Goal: Navigation & Orientation: Find specific page/section

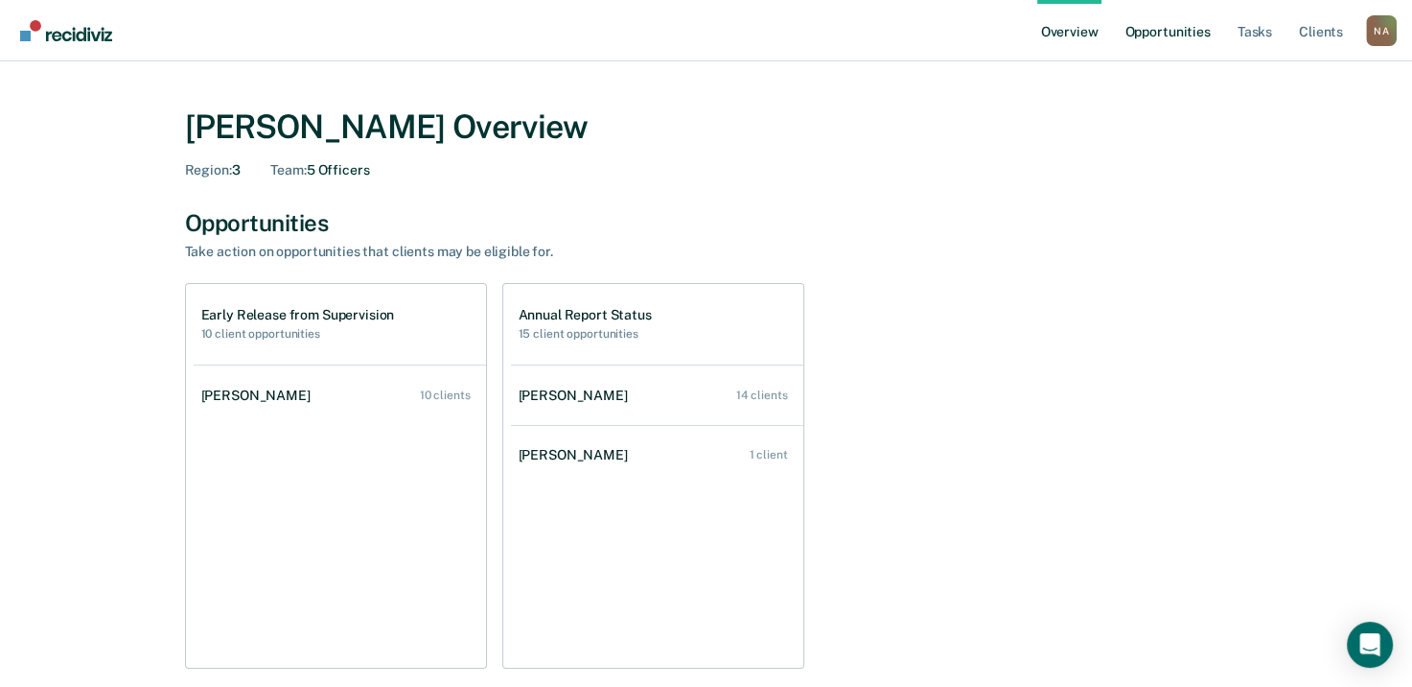
click at [1198, 37] on link "Opportunities" at bounding box center [1167, 30] width 93 height 61
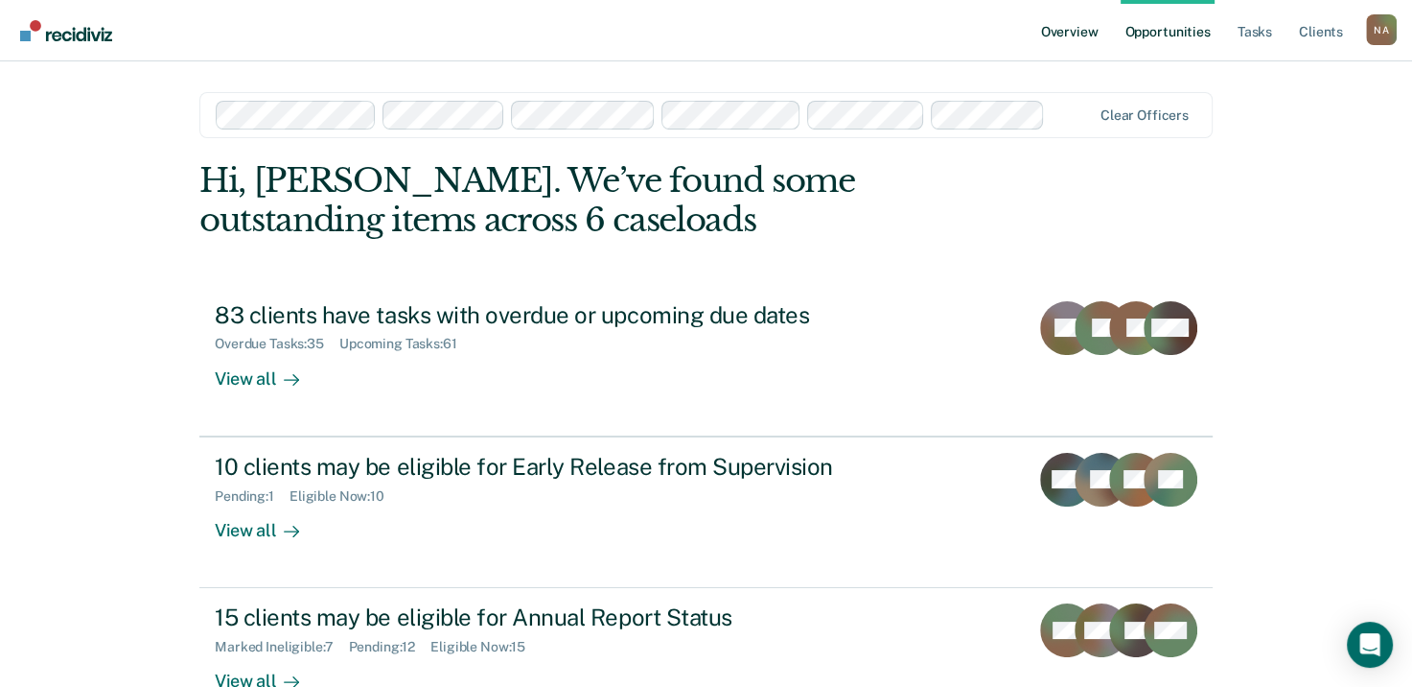
click at [1091, 34] on link "Overview" at bounding box center [1070, 30] width 65 height 61
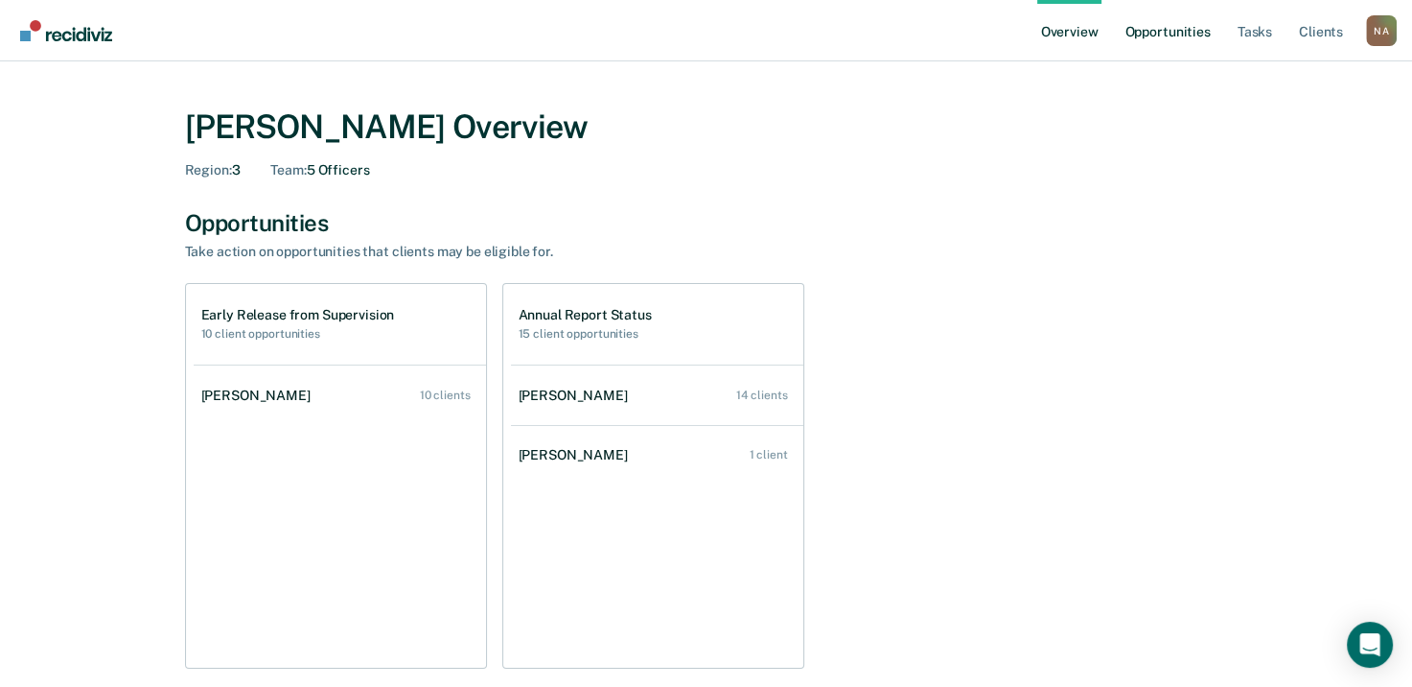
click at [1148, 32] on link "Opportunities" at bounding box center [1167, 30] width 93 height 61
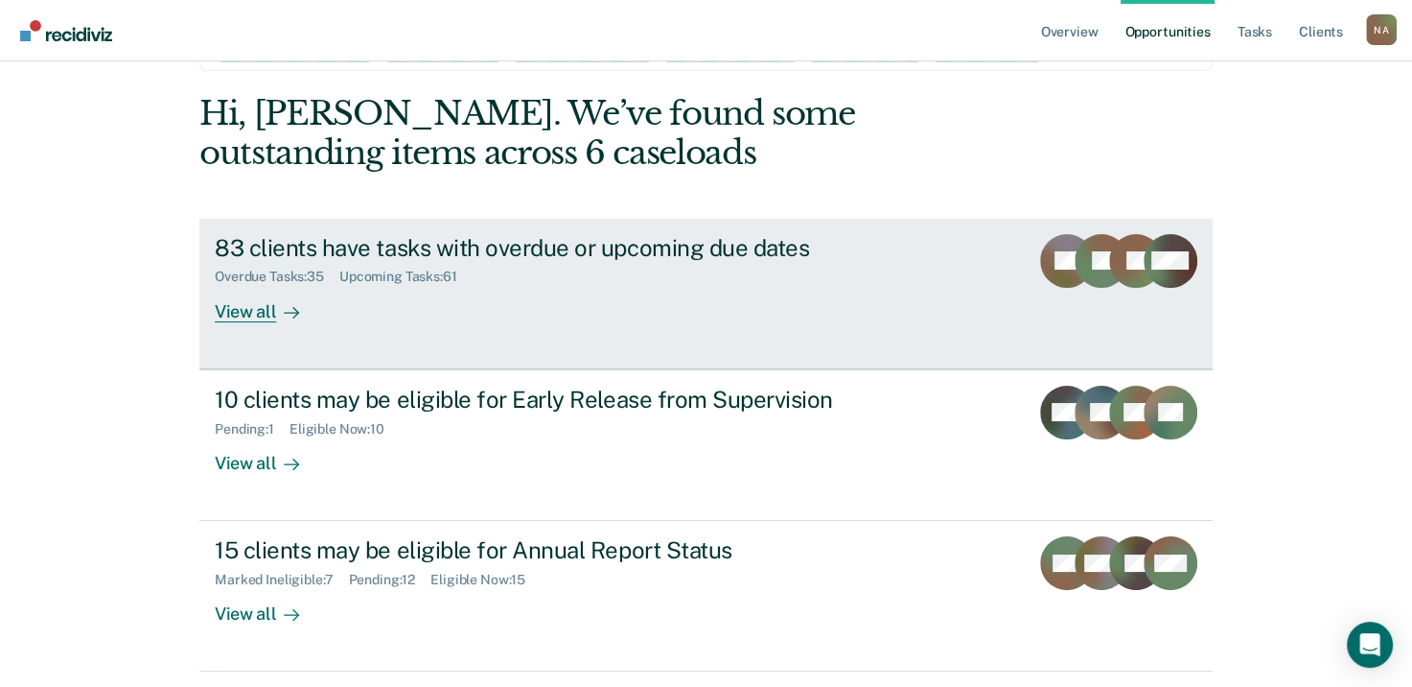
scroll to position [96, 0]
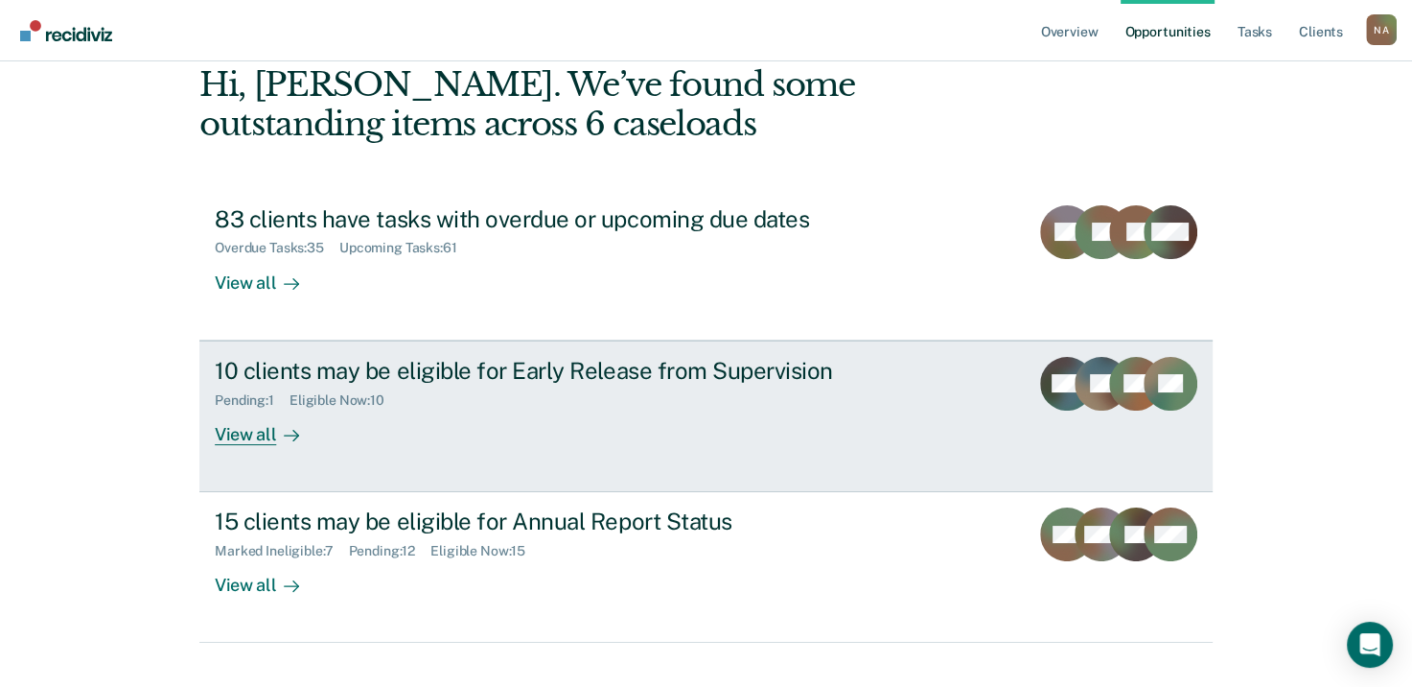
click at [238, 432] on div "View all" at bounding box center [268, 426] width 107 height 37
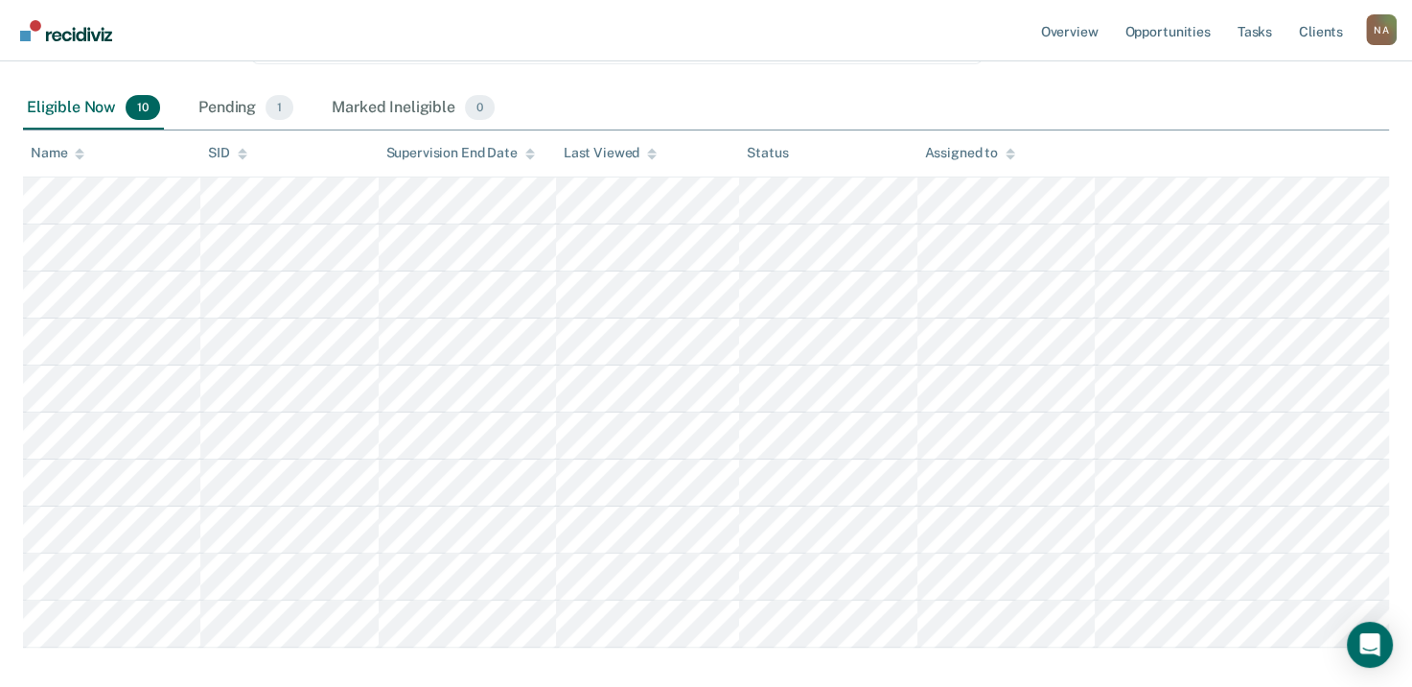
scroll to position [247, 0]
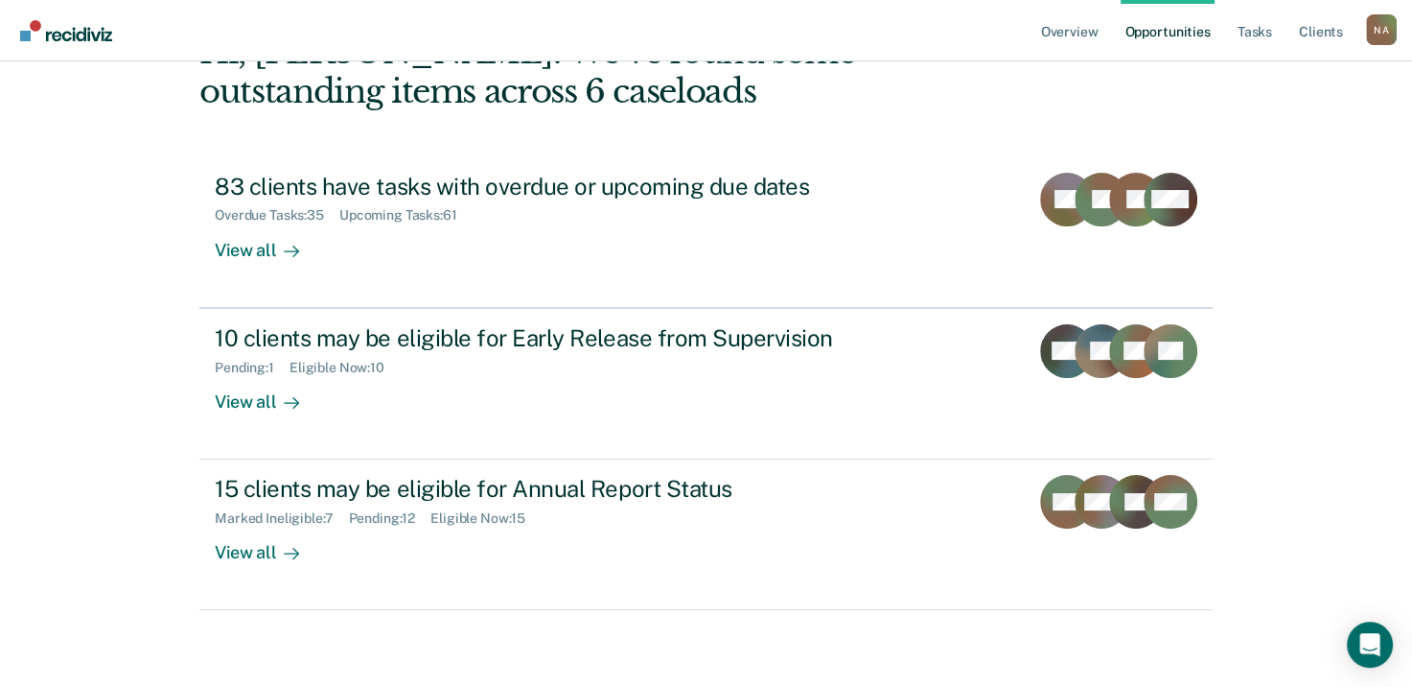
scroll to position [96, 0]
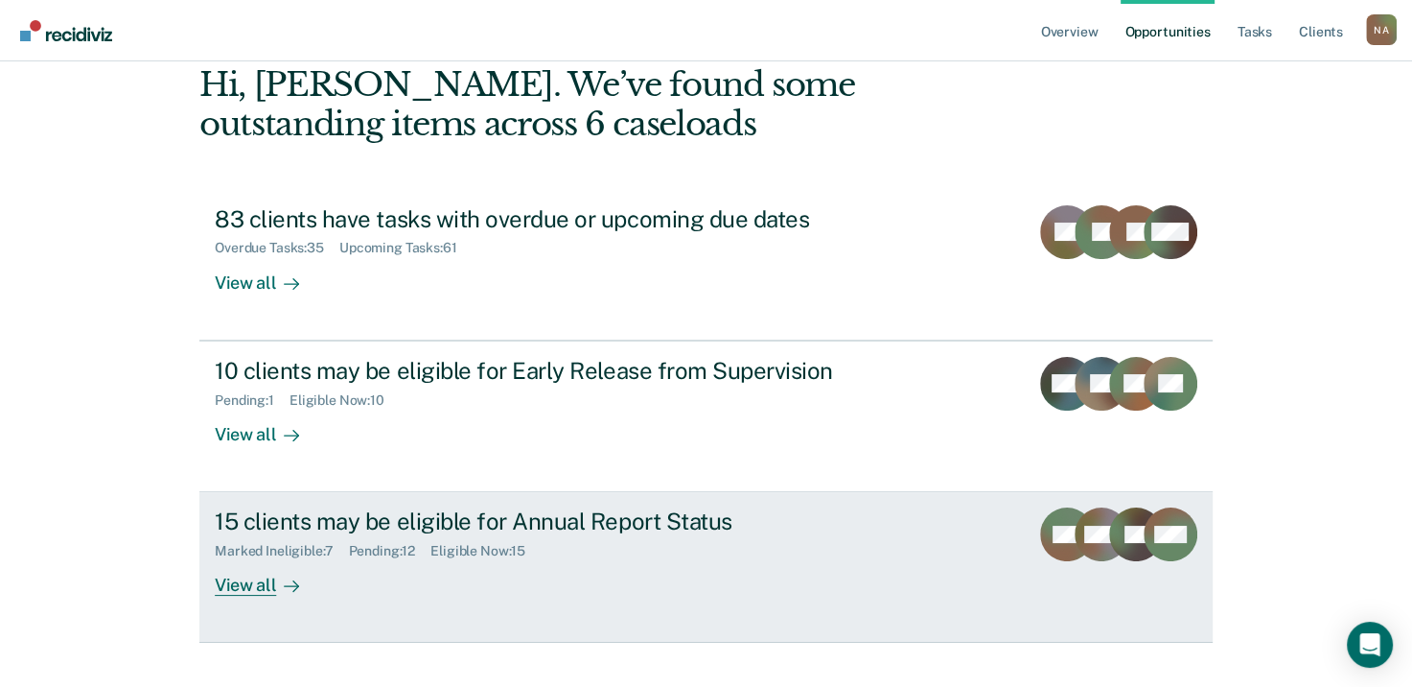
click at [384, 529] on div "15 clients may be eligible for Annual Report Status" at bounding box center [551, 521] width 673 height 28
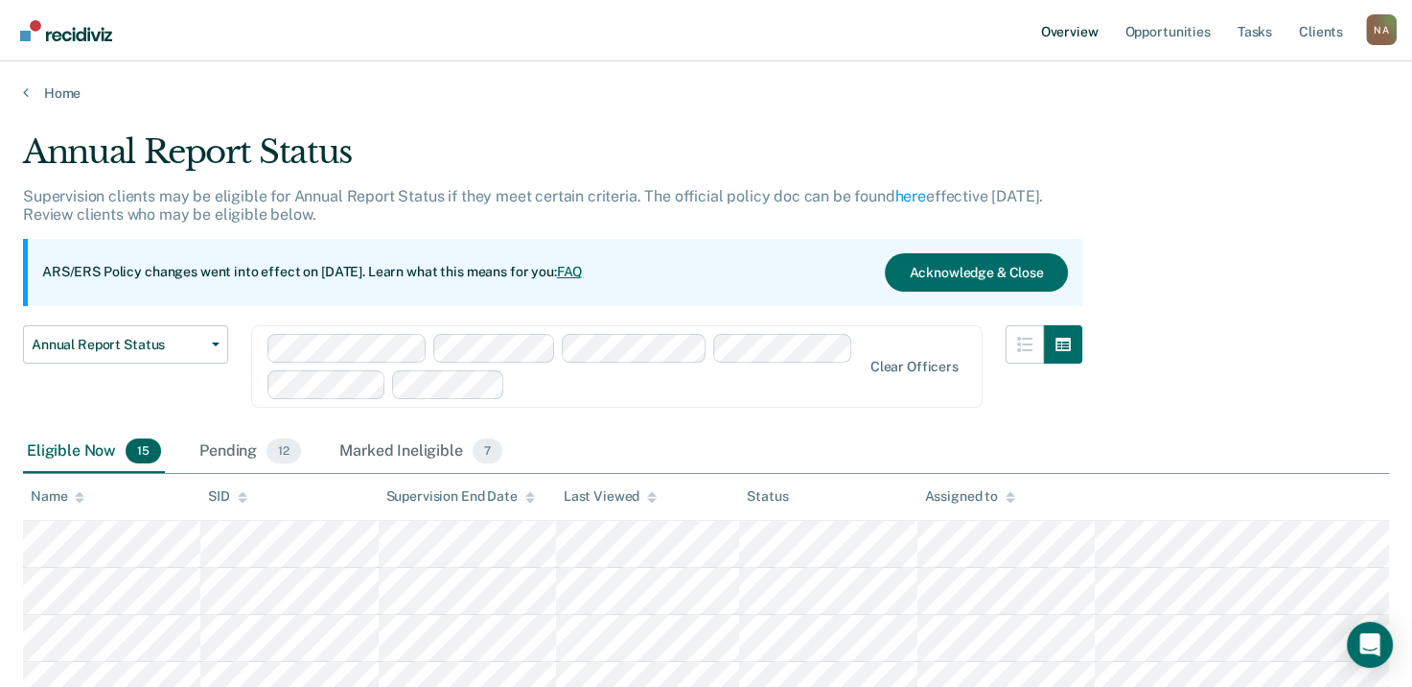
click at [1059, 36] on link "Overview" at bounding box center [1070, 30] width 65 height 61
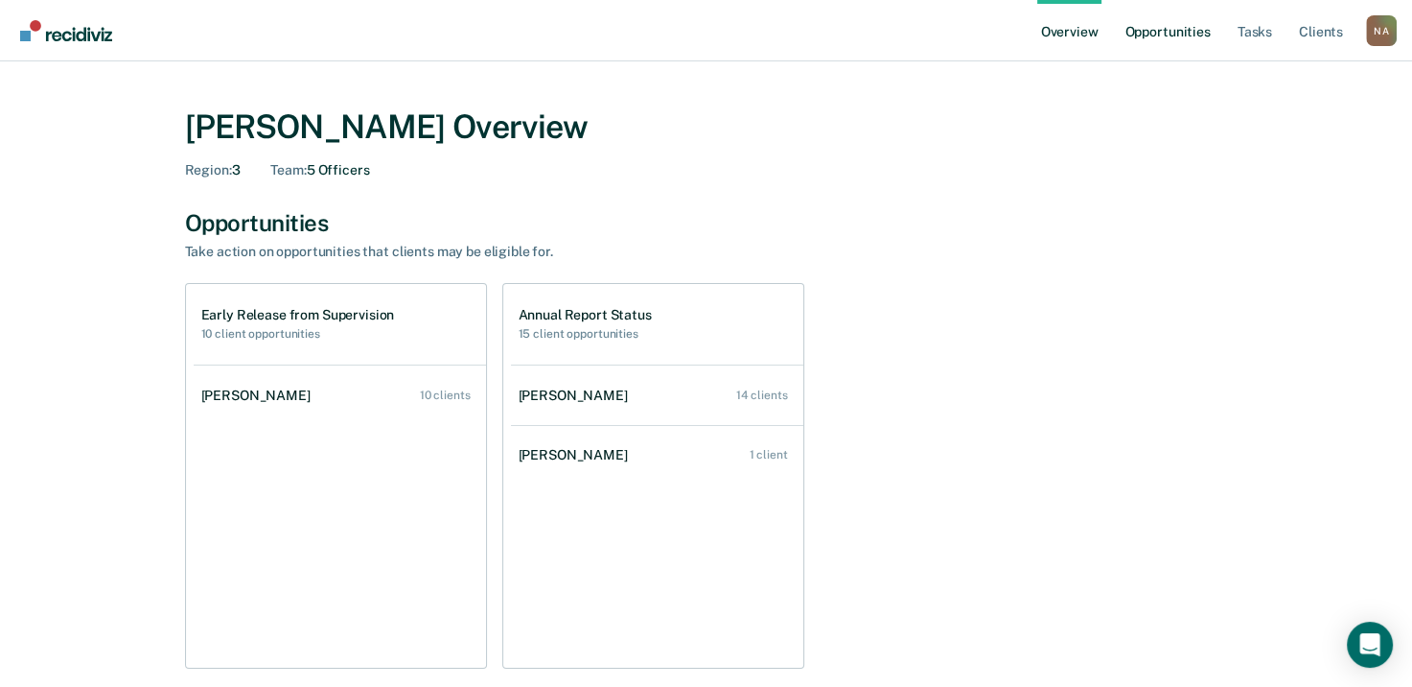
click at [1166, 38] on link "Opportunities" at bounding box center [1167, 30] width 93 height 61
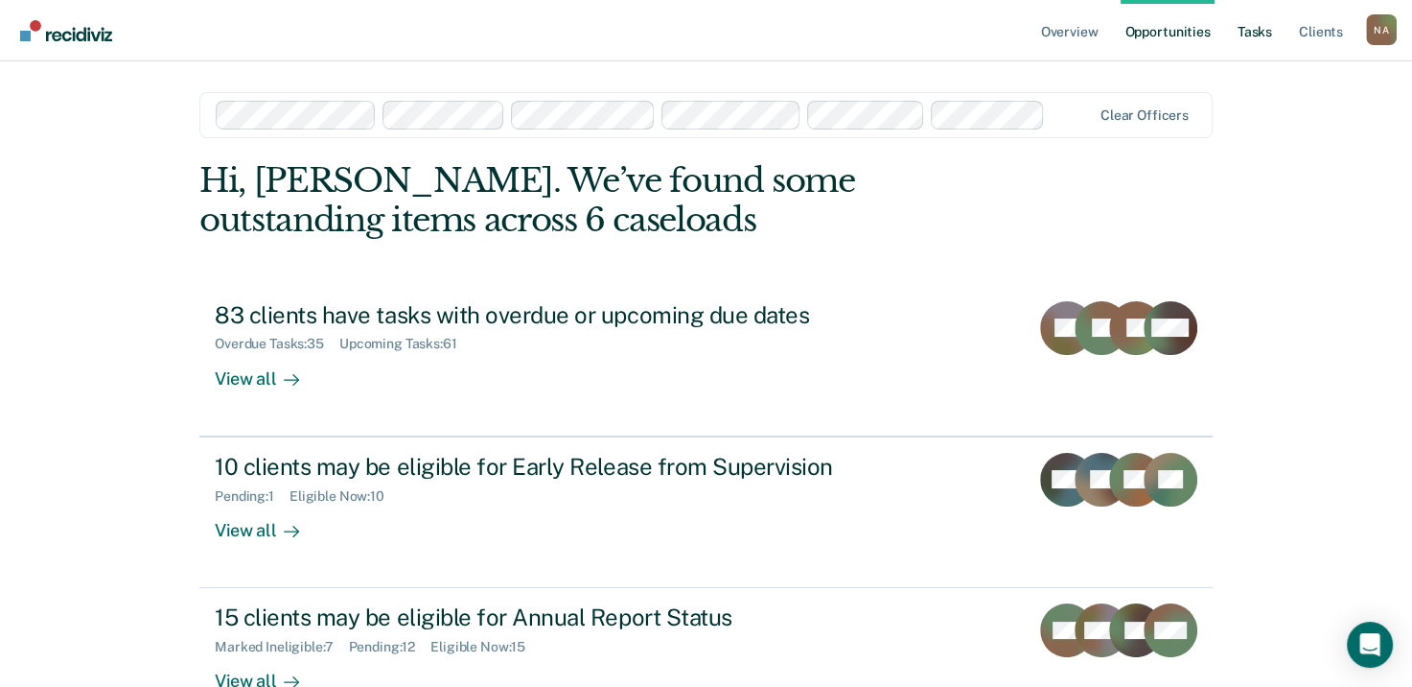
click at [1241, 34] on link "Tasks" at bounding box center [1255, 30] width 42 height 61
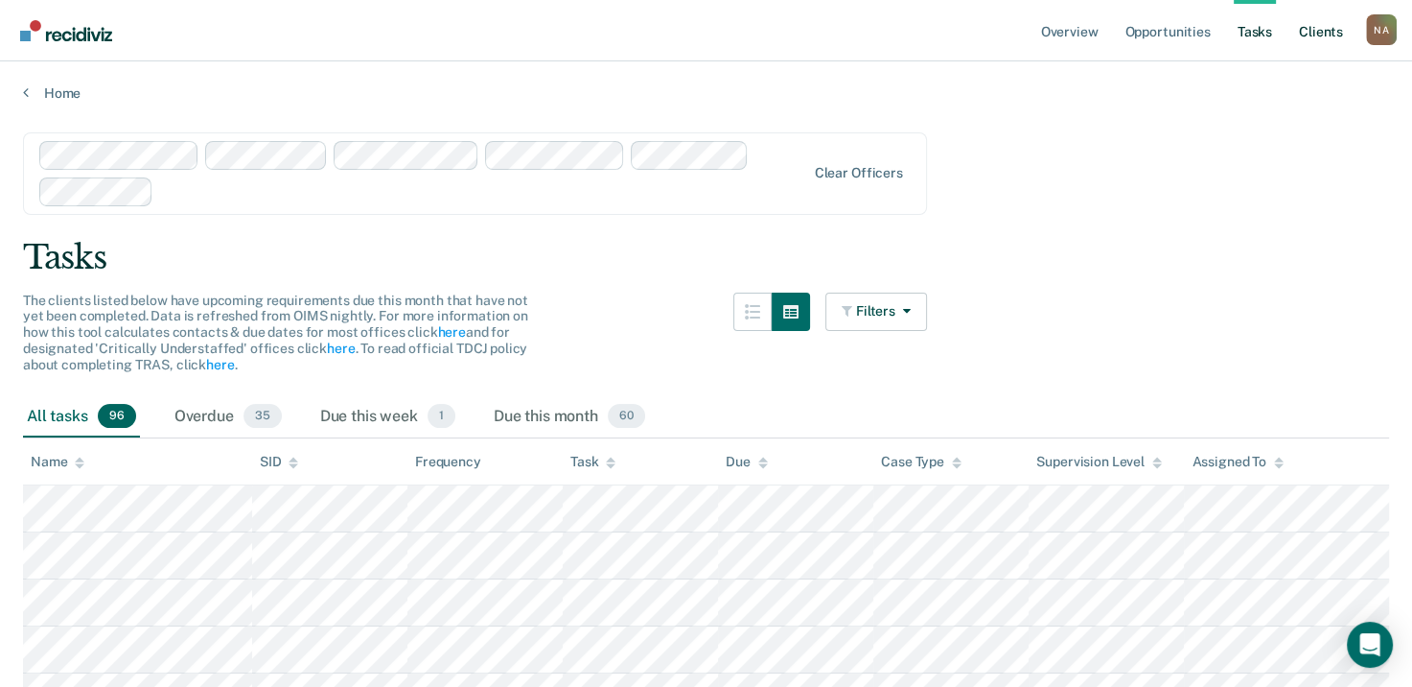
click at [1323, 35] on link "Client s" at bounding box center [1321, 30] width 52 height 61
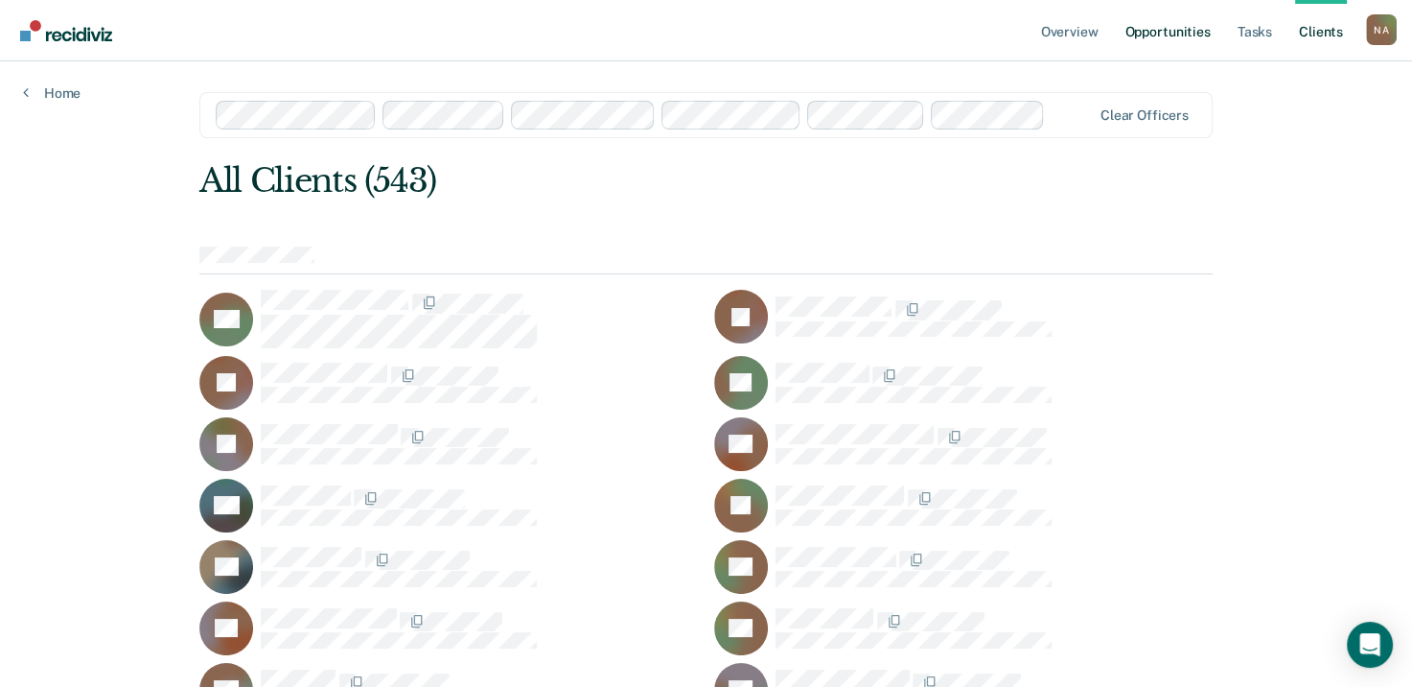
click at [1155, 38] on link "Opportunities" at bounding box center [1167, 30] width 93 height 61
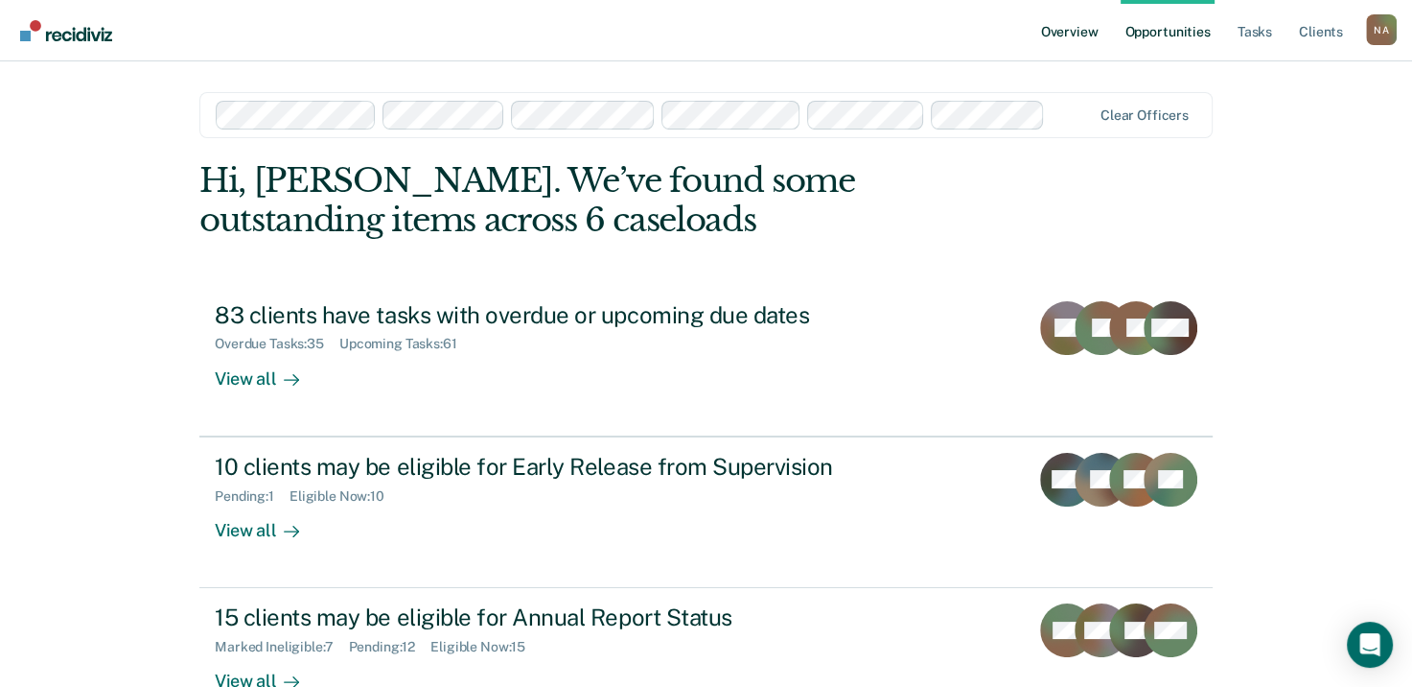
click at [1060, 35] on link "Overview" at bounding box center [1070, 30] width 65 height 61
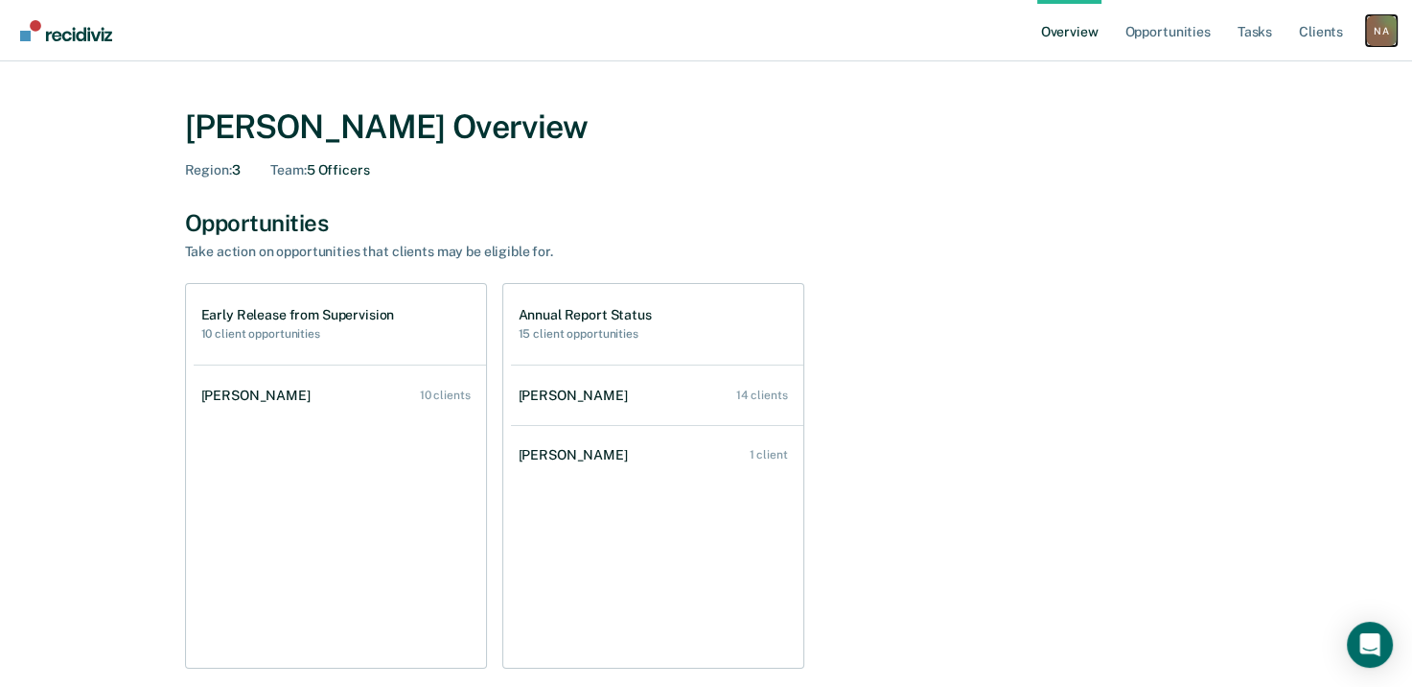
click at [1385, 33] on div "N A" at bounding box center [1381, 30] width 31 height 31
click at [1239, 130] on link "Log Out" at bounding box center [1304, 124] width 154 height 16
